Goal: Navigation & Orientation: Find specific page/section

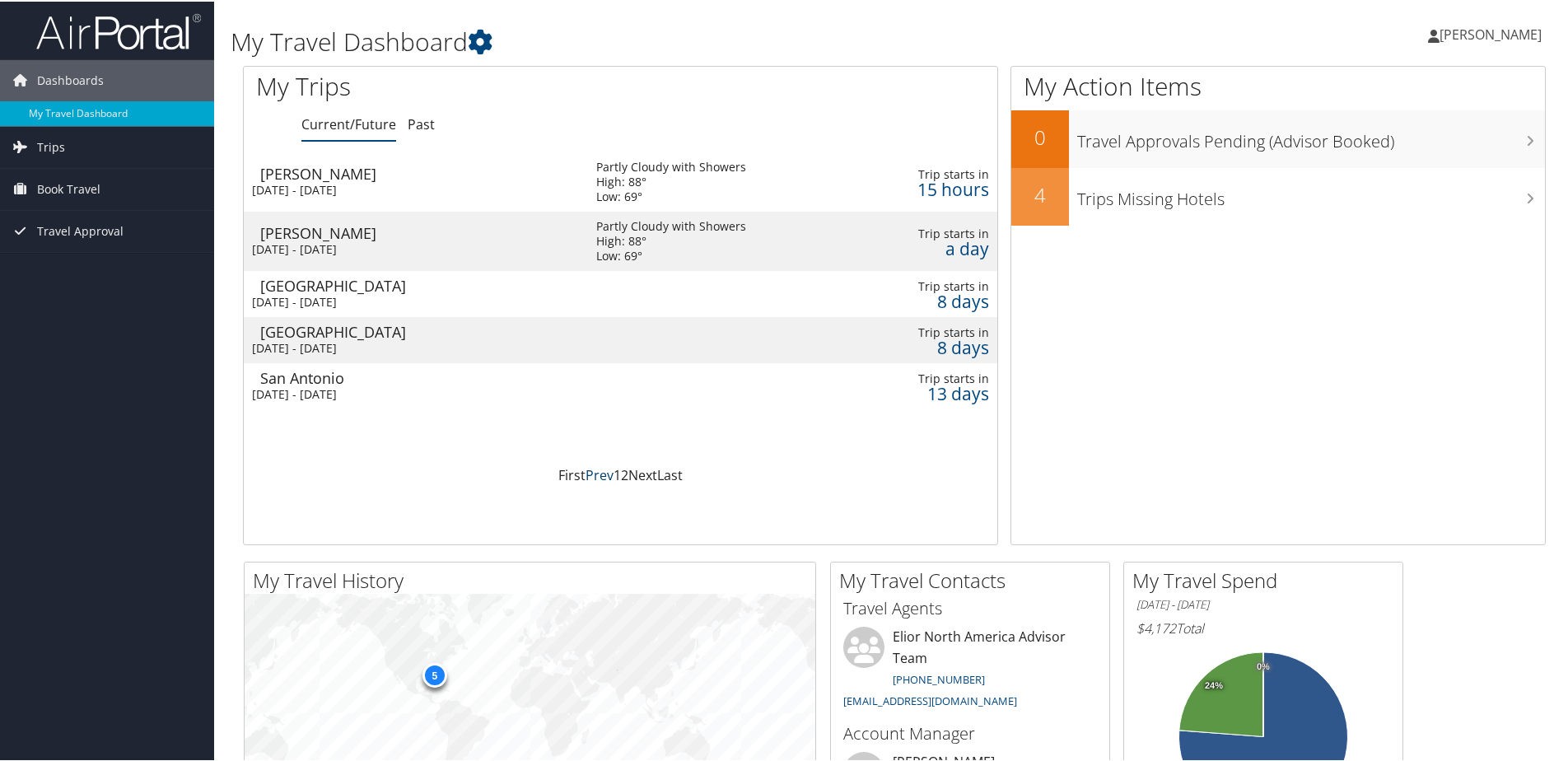
click at [599, 472] on link "Prev" at bounding box center [599, 473] width 28 height 19
click at [63, 146] on link "Trips" at bounding box center [106, 145] width 214 height 41
click at [52, 195] on link "Past Trips" at bounding box center [106, 203] width 214 height 24
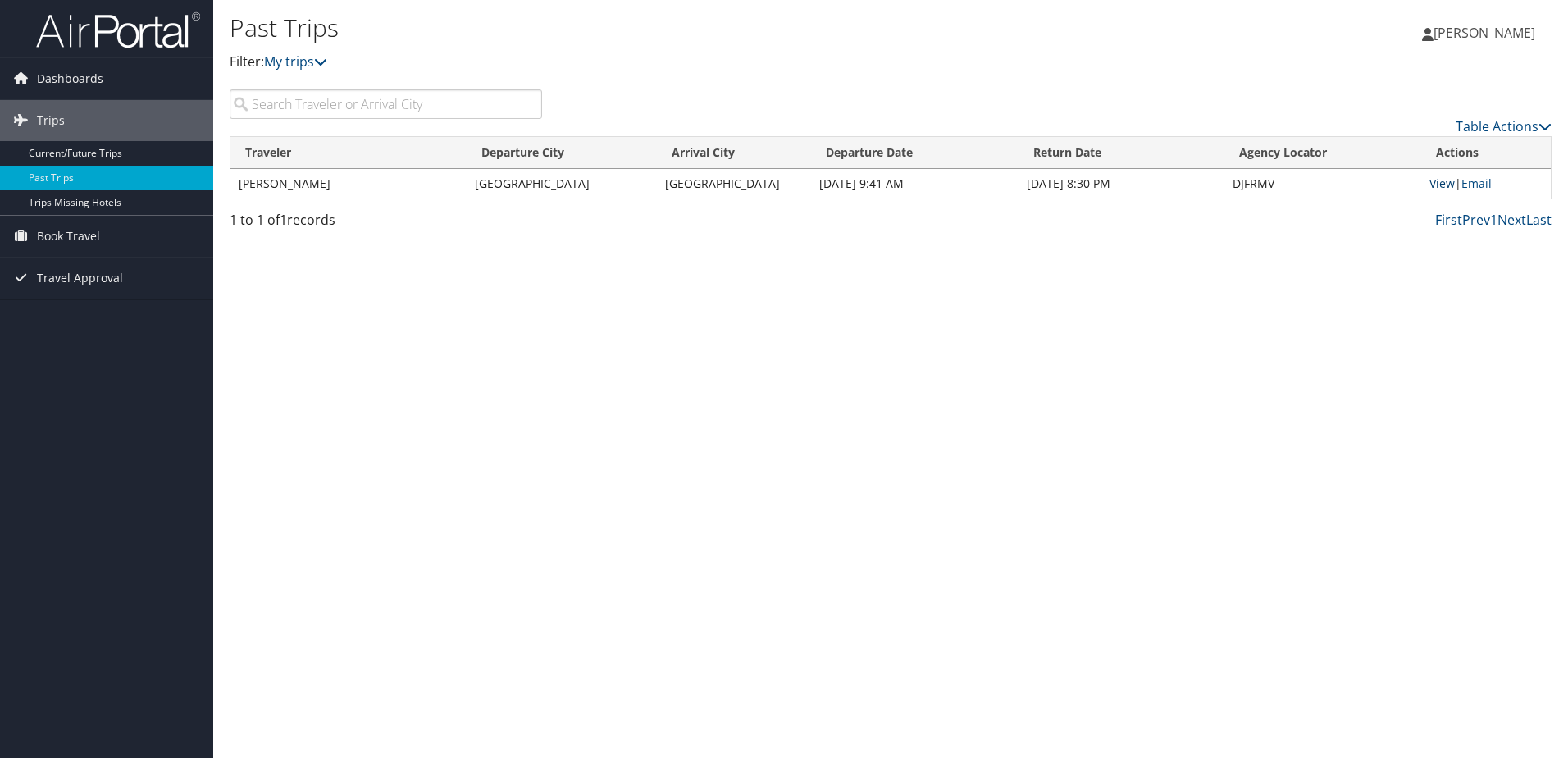
click at [1442, 185] on link "View" at bounding box center [1442, 184] width 25 height 16
click at [44, 197] on link "Trips Missing Hotels" at bounding box center [106, 202] width 213 height 24
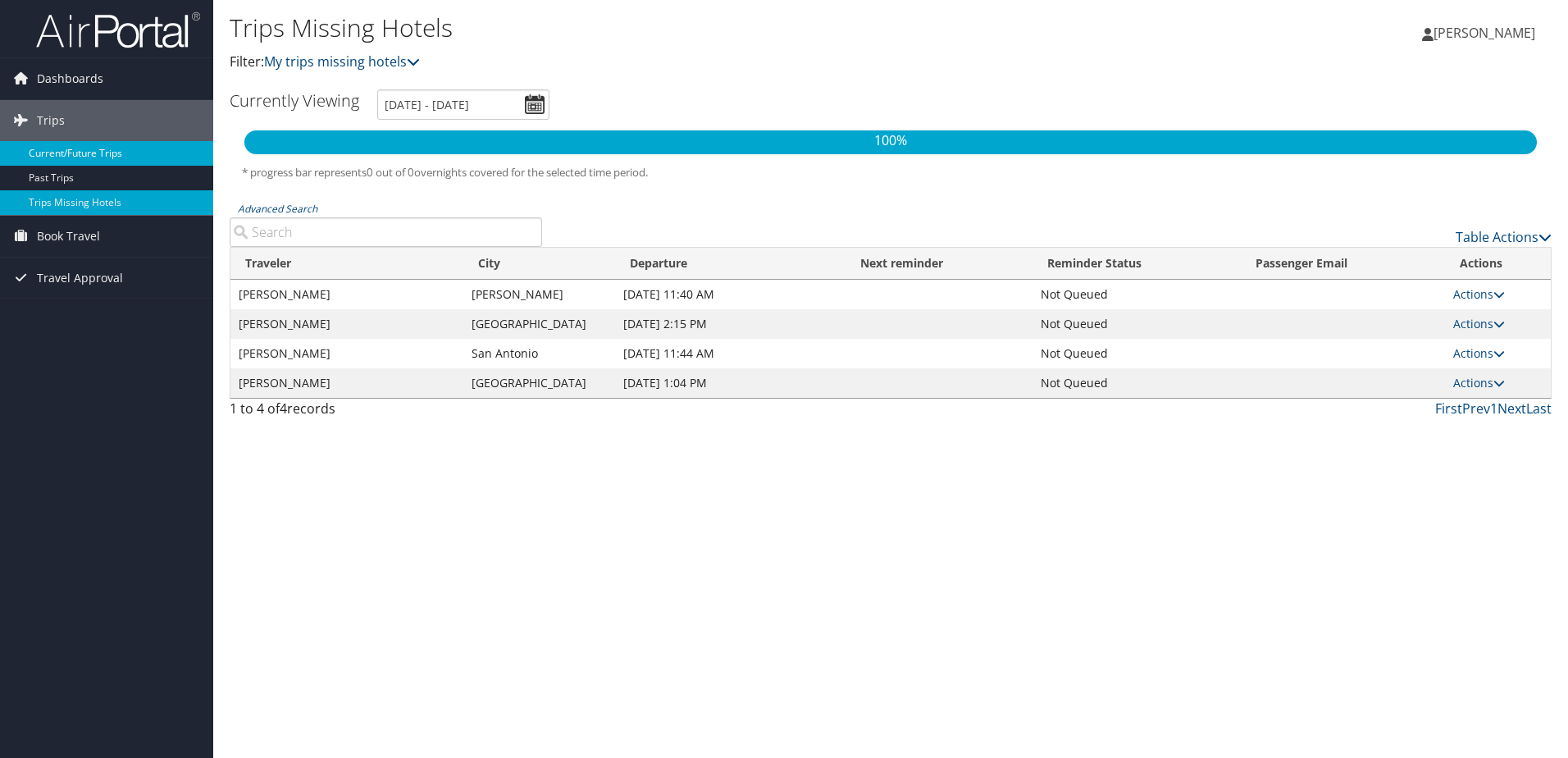
click at [40, 151] on link "Current/Future Trips" at bounding box center [106, 153] width 213 height 24
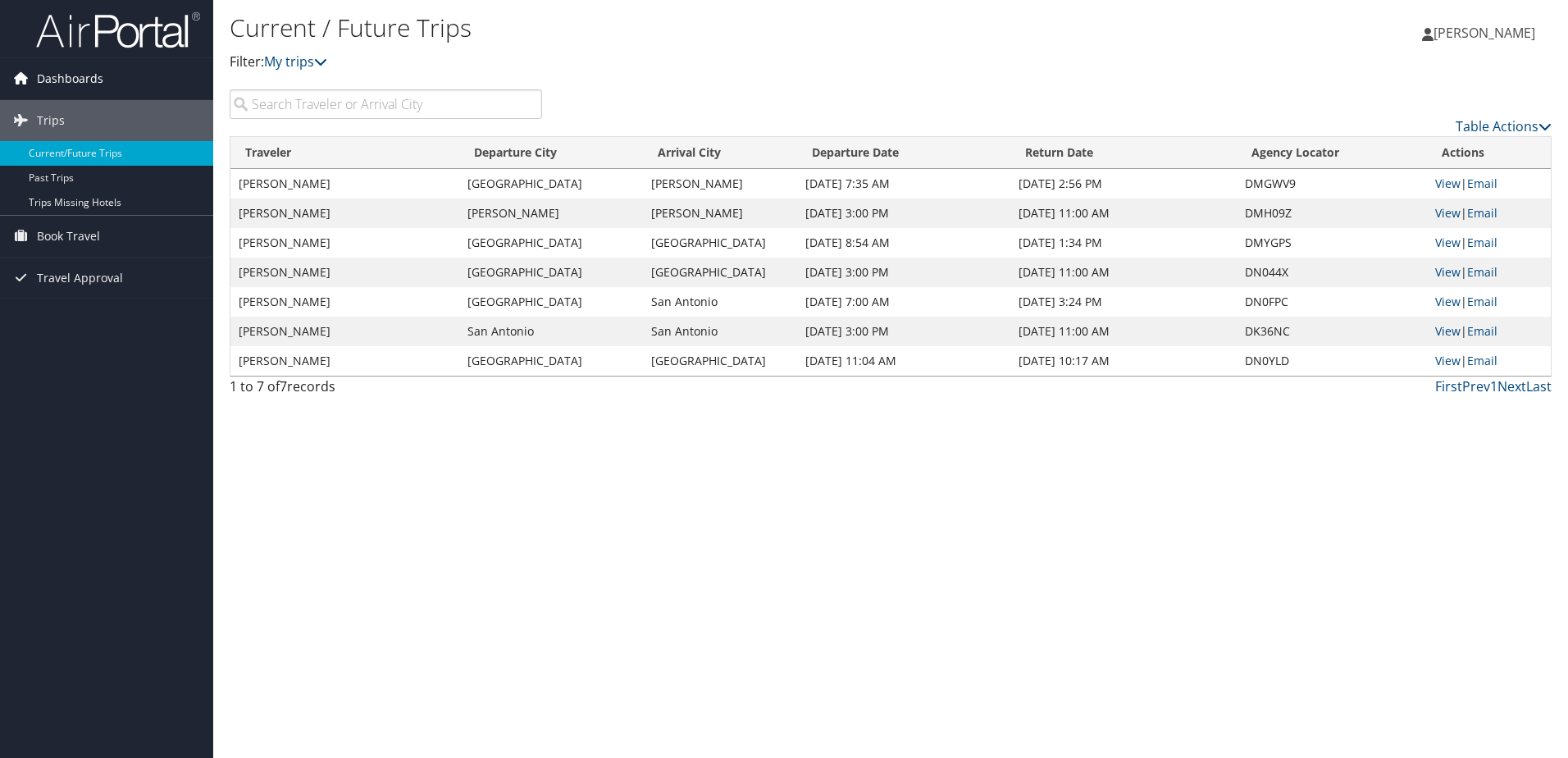
click at [69, 78] on span "Dashboards" at bounding box center [70, 79] width 66 height 41
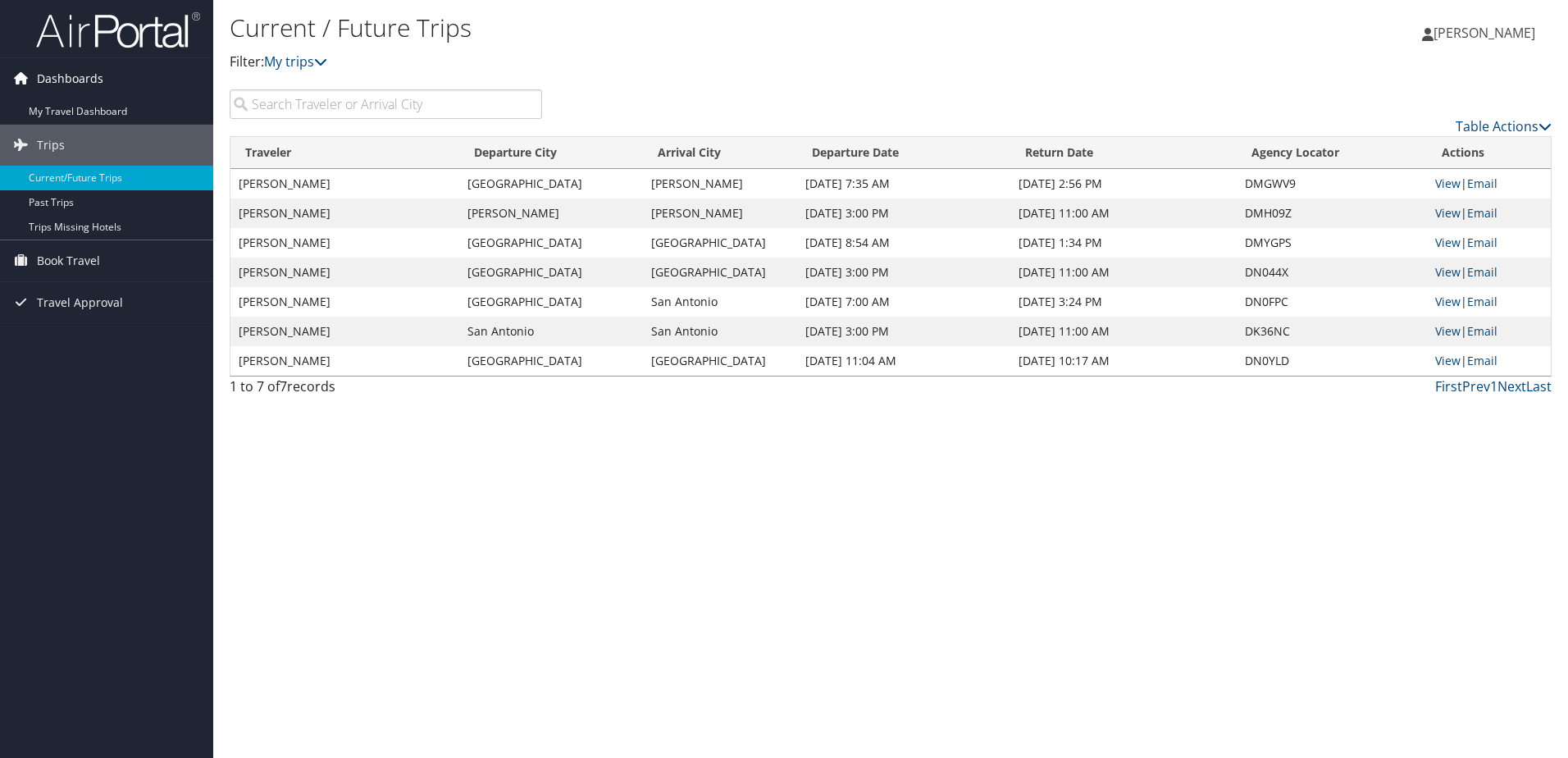
click at [69, 77] on span "Dashboards" at bounding box center [70, 79] width 66 height 41
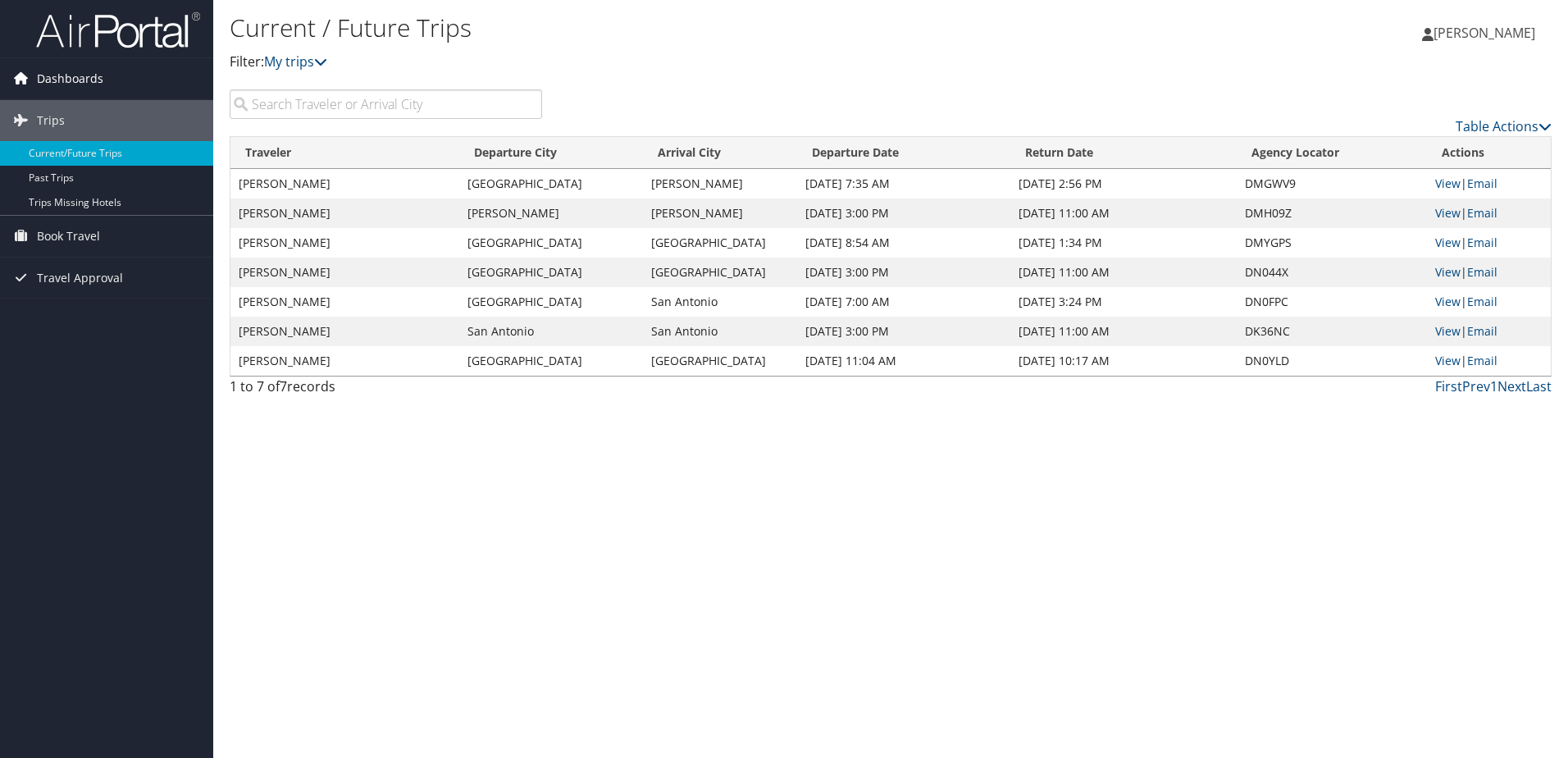
click at [68, 73] on span "Dashboards" at bounding box center [70, 79] width 66 height 41
click at [68, 74] on span "Dashboards" at bounding box center [70, 79] width 66 height 41
click at [67, 75] on span "Dashboards" at bounding box center [70, 79] width 66 height 41
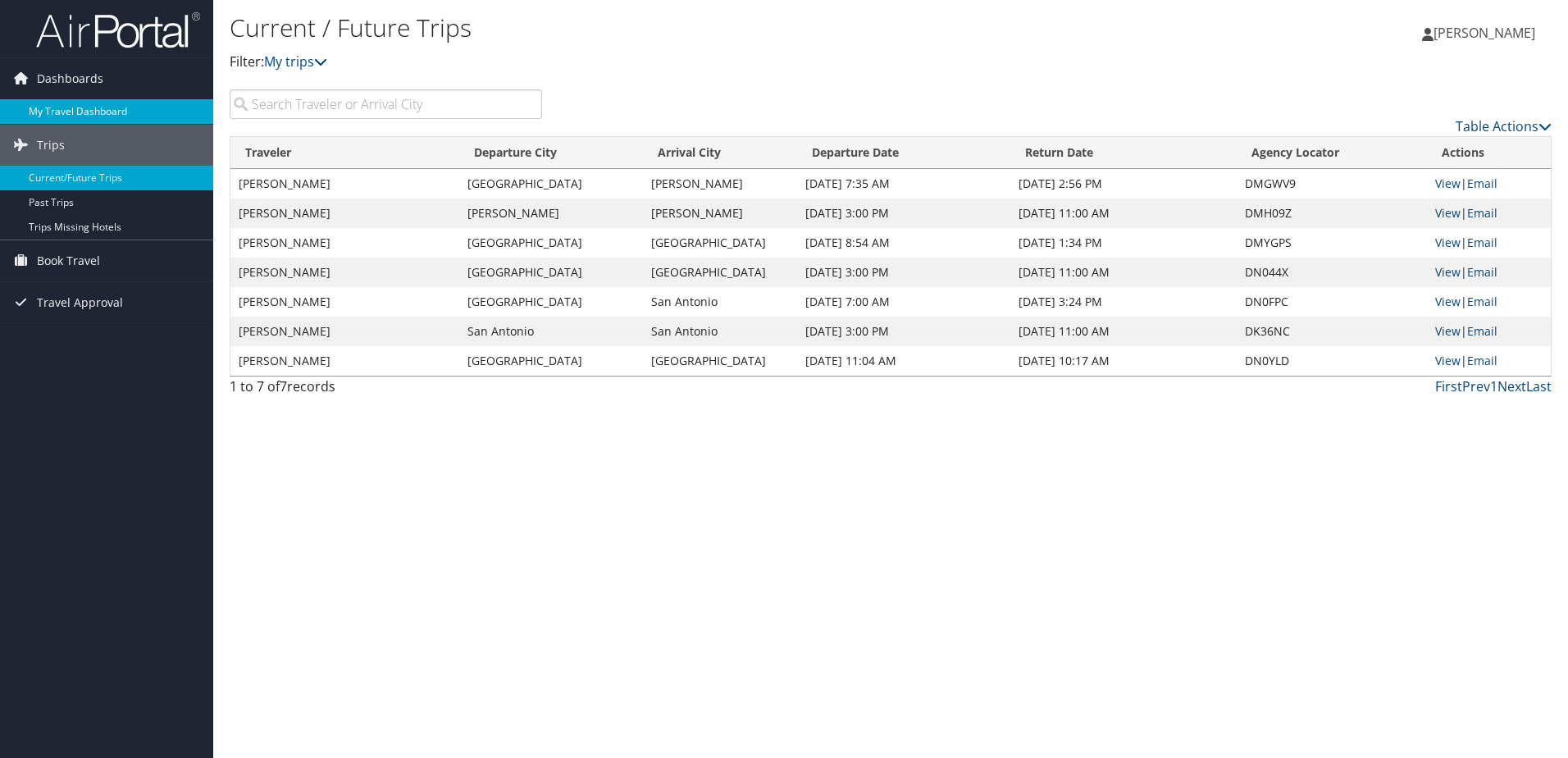
click at [67, 112] on link "My Travel Dashboard" at bounding box center [106, 111] width 213 height 24
